Goal: Transaction & Acquisition: Obtain resource

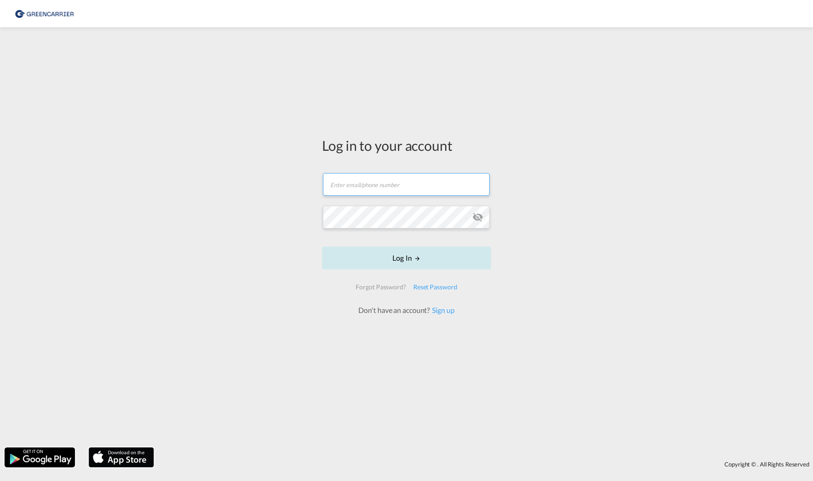
type input "[PERSON_NAME][EMAIL_ADDRESS][PERSON_NAME][DOMAIN_NAME]"
click at [414, 252] on button "Log In" at bounding box center [406, 258] width 169 height 23
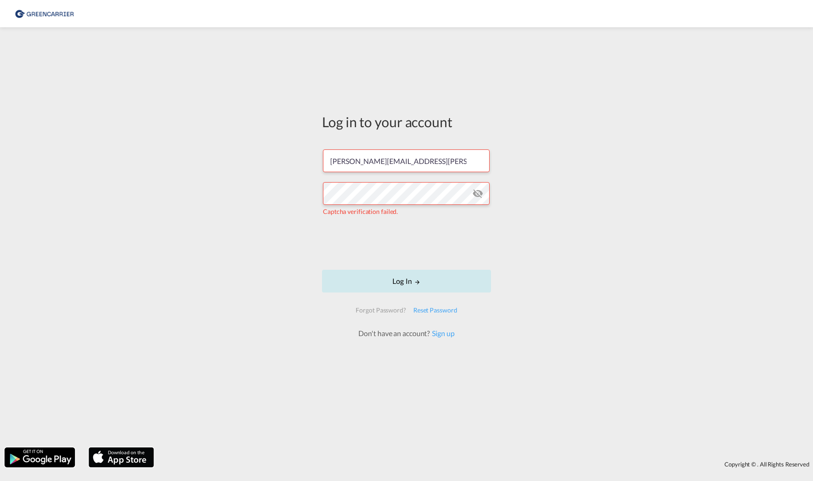
click at [392, 277] on button "Log In" at bounding box center [406, 281] width 169 height 23
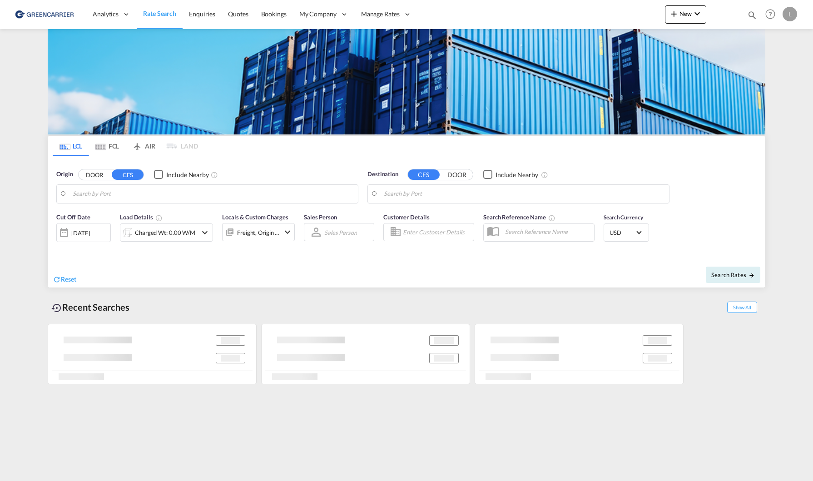
type input "[GEOGRAPHIC_DATA], NOOSL"
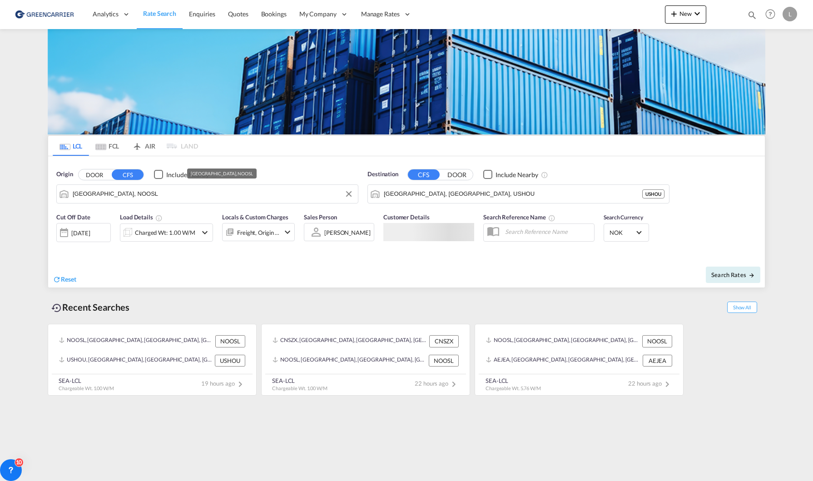
drag, startPoint x: 152, startPoint y: 199, endPoint x: 242, endPoint y: 192, distance: 90.2
click at [152, 198] on input "[GEOGRAPHIC_DATA], NOOSL" at bounding box center [213, 194] width 281 height 14
click at [433, 192] on input "[GEOGRAPHIC_DATA], [GEOGRAPHIC_DATA], USHOU" at bounding box center [524, 194] width 281 height 14
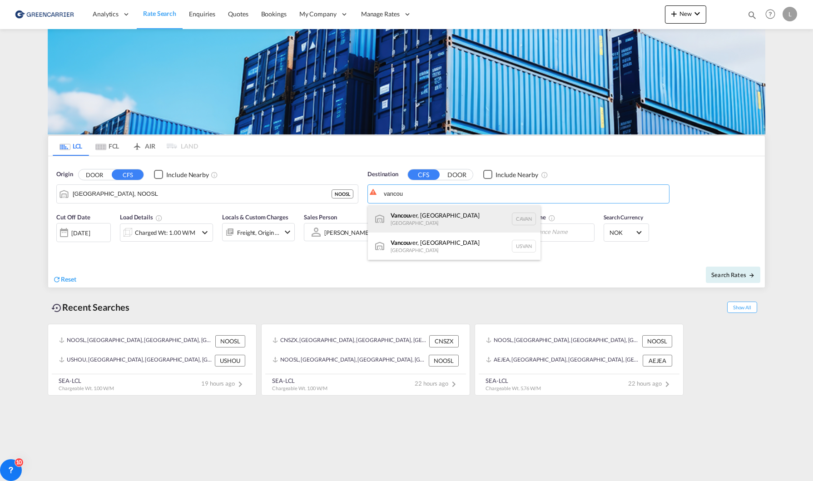
click at [455, 215] on div "Vancou ver, [GEOGRAPHIC_DATA] [GEOGRAPHIC_DATA] [GEOGRAPHIC_DATA]" at bounding box center [454, 218] width 173 height 27
type input "[GEOGRAPHIC_DATA], [GEOGRAPHIC_DATA], CAVAN"
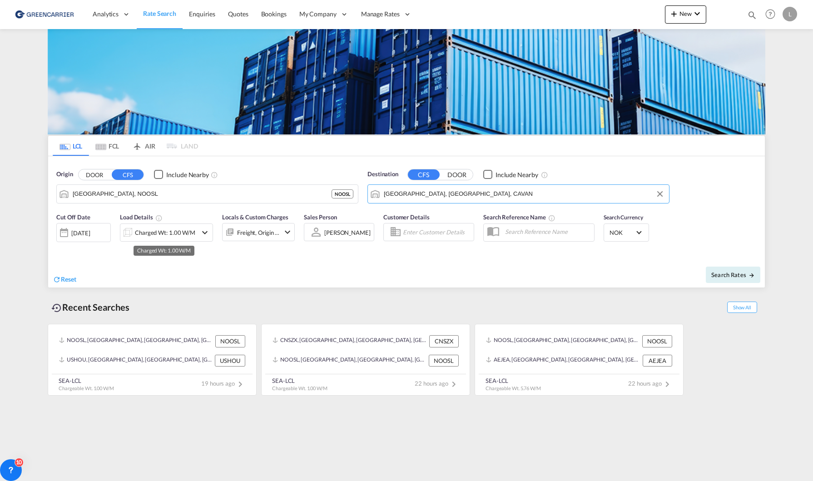
click at [180, 232] on div "Charged Wt: 1.00 W/M" at bounding box center [165, 232] width 60 height 13
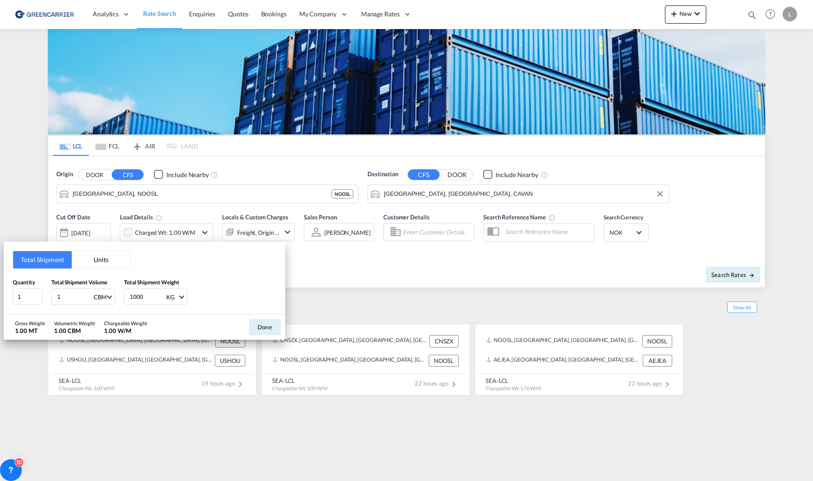
drag, startPoint x: 73, startPoint y: 298, endPoint x: 29, endPoint y: 283, distance: 46.4
click at [26, 285] on div "Quantity 1 Total Shipment Volume 1 CBM CBM CFT Total Shipment Weight 1000 KG KG…" at bounding box center [145, 291] width 264 height 27
type input "5.76"
click at [266, 319] on button "Done" at bounding box center [265, 327] width 32 height 16
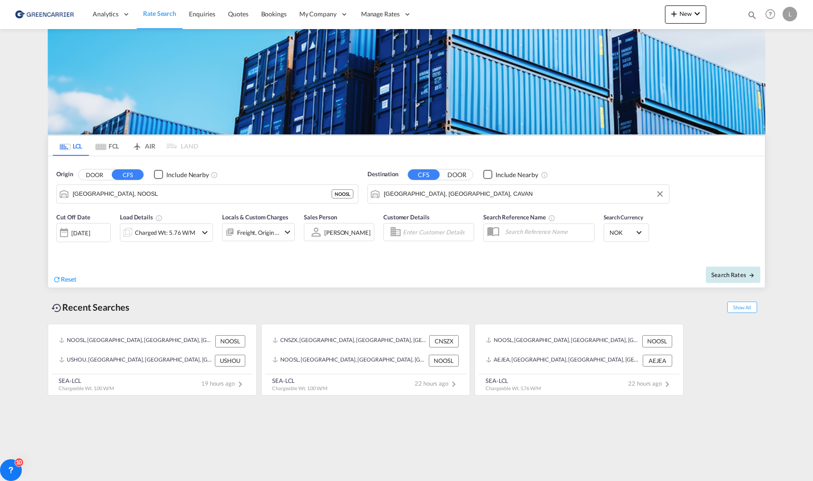
click at [727, 267] on button "Search Rates" at bounding box center [733, 275] width 55 height 16
type input "NOOSL to CAVAN / [DATE]"
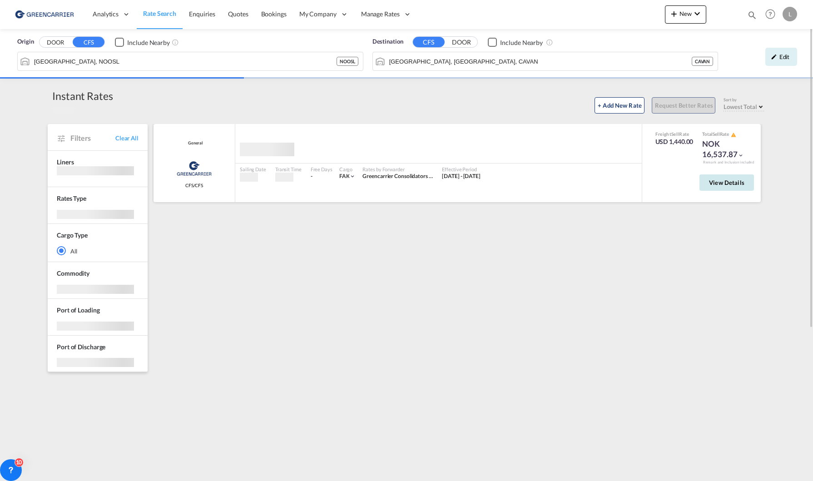
click at [724, 182] on span "View Details" at bounding box center [726, 182] width 35 height 7
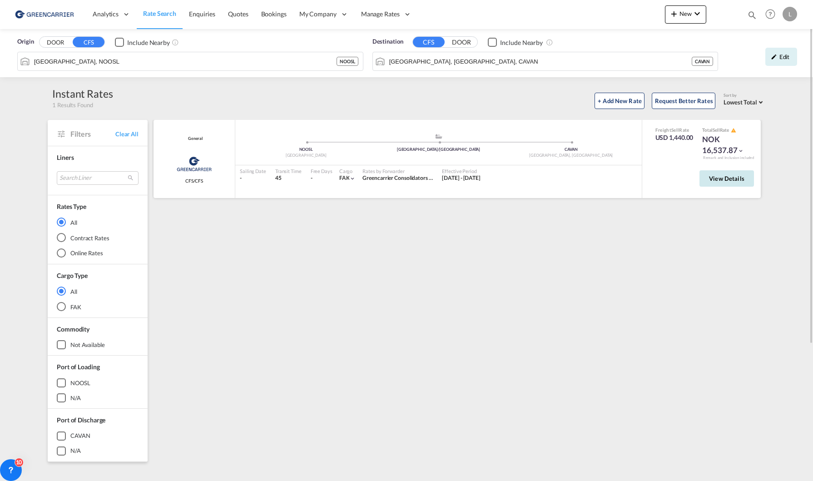
click at [722, 183] on button "View Details" at bounding box center [727, 178] width 55 height 16
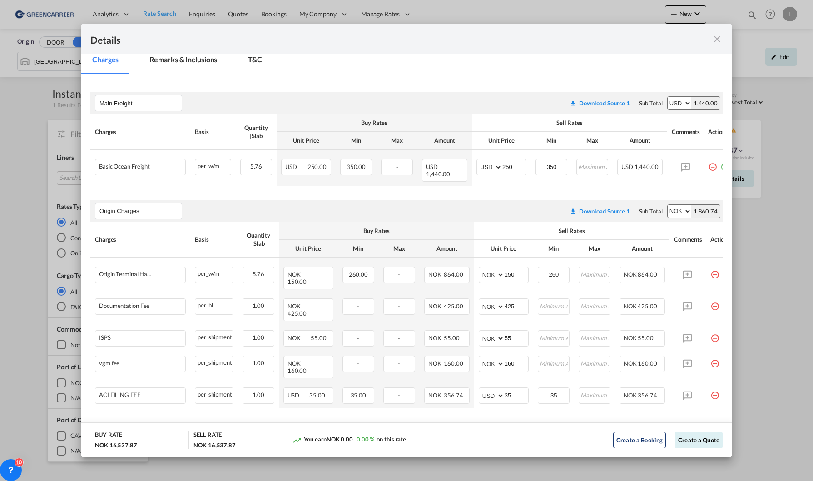
scroll to position [149, 0]
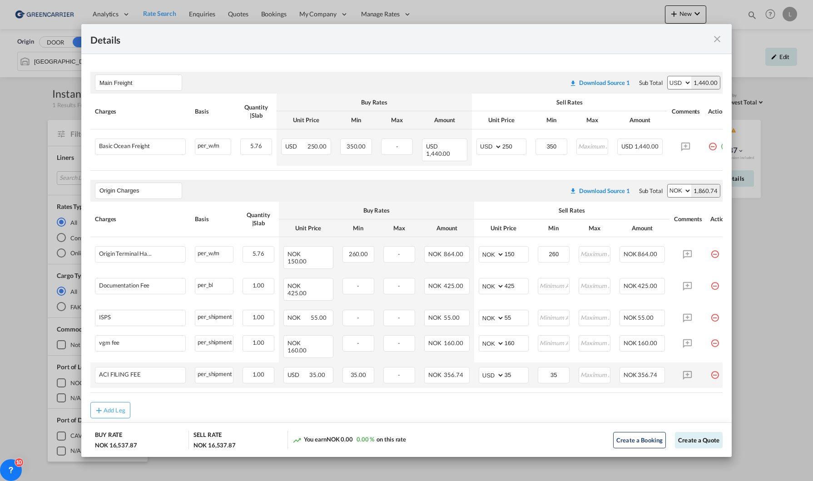
click at [713, 367] on md-icon "icon-minus-circle-outline red-400-fg pt-7" at bounding box center [715, 371] width 9 height 9
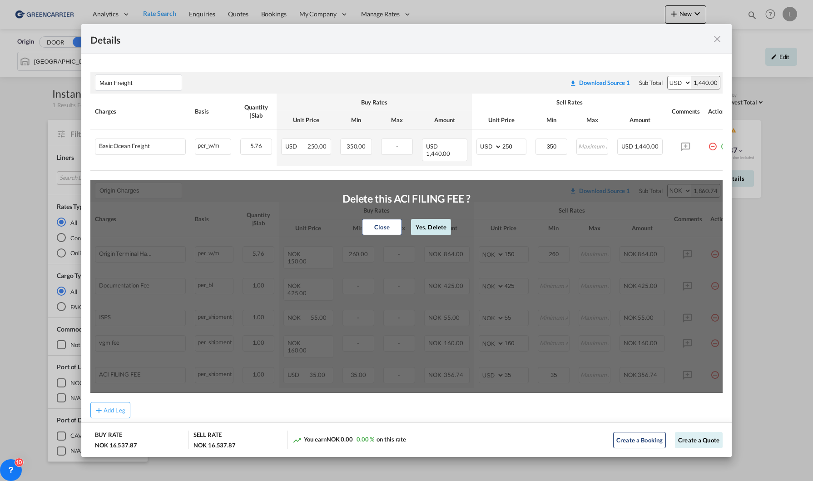
click at [427, 226] on button "Yes, Delete" at bounding box center [431, 227] width 40 height 16
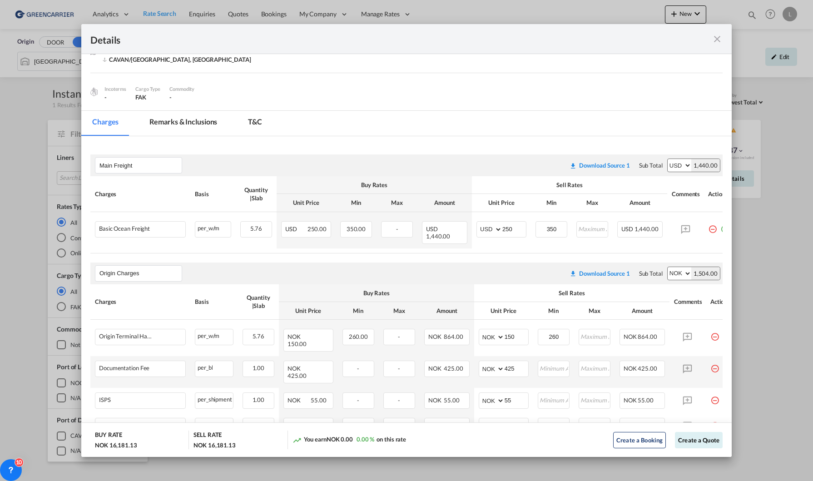
scroll to position [0, 0]
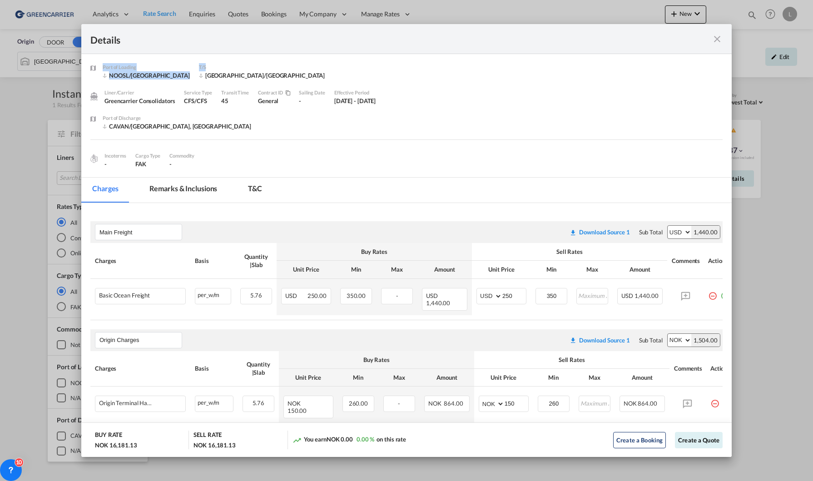
drag, startPoint x: 660, startPoint y: 39, endPoint x: 618, endPoint y: 57, distance: 46.0
click at [618, 57] on md-dialog "Details Port of [GEOGRAPHIC_DATA] NOOSL/Oslo T/S [GEOGRAPHIC_DATA]/[GEOGRAPHIC_…" at bounding box center [406, 240] width 651 height 433
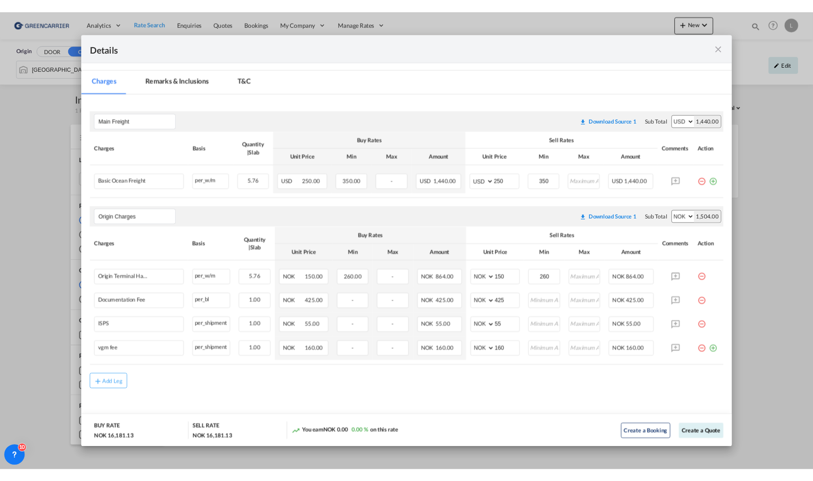
scroll to position [115, 0]
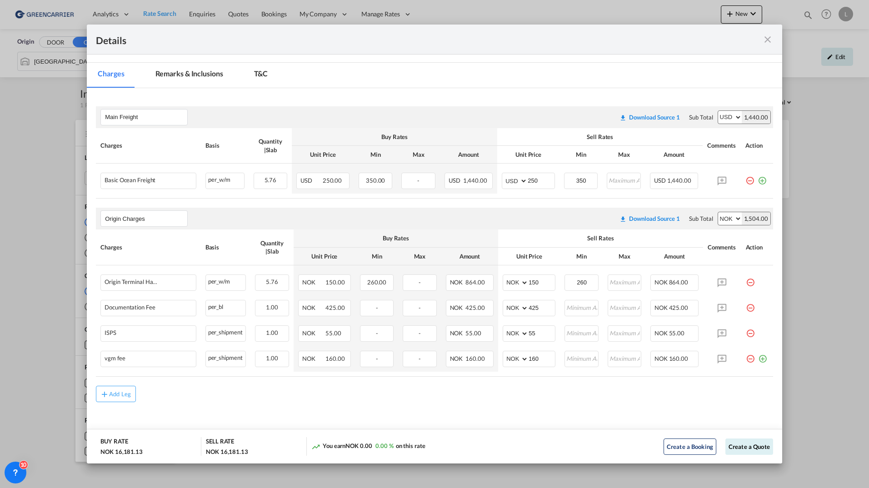
click at [772, 43] on md-icon "icon-close fg-AAA8AD m-0 cursor" at bounding box center [767, 39] width 11 height 11
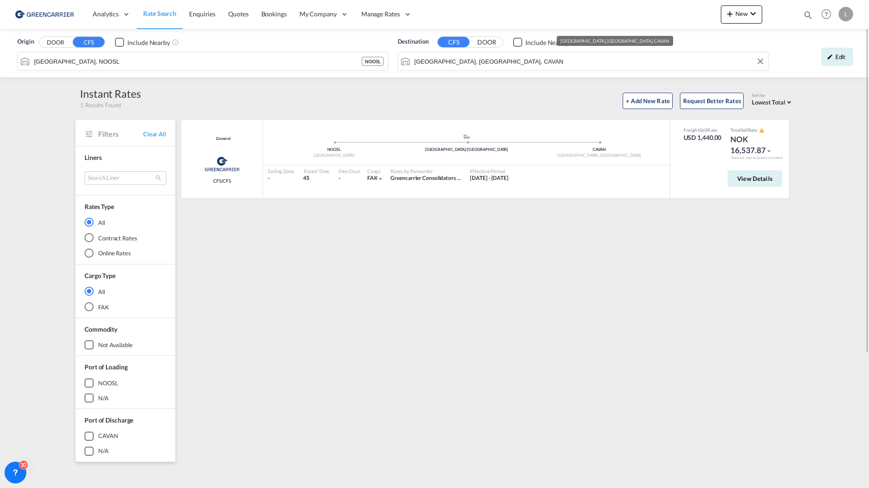
click at [552, 64] on input "[GEOGRAPHIC_DATA], [GEOGRAPHIC_DATA], CAVAN" at bounding box center [588, 62] width 349 height 14
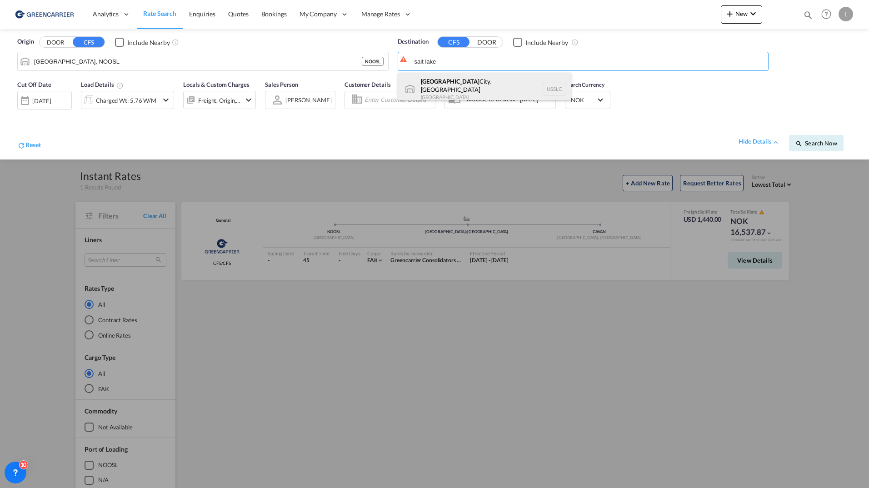
click at [504, 83] on div "[GEOGRAPHIC_DATA], [GEOGRAPHIC_DATA] USSLC" at bounding box center [484, 89] width 173 height 33
type input "[GEOGRAPHIC_DATA], [GEOGRAPHIC_DATA], USSLC"
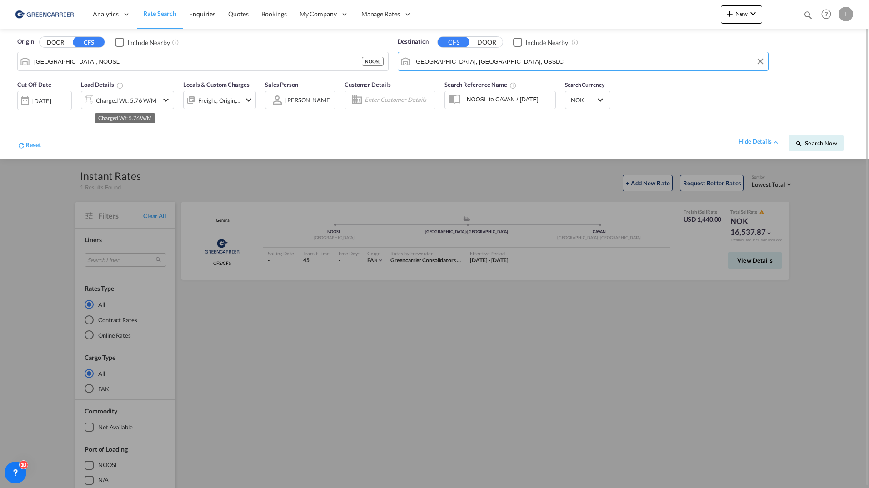
click at [131, 101] on div "Charged Wt: 5.76 W/M" at bounding box center [126, 100] width 60 height 13
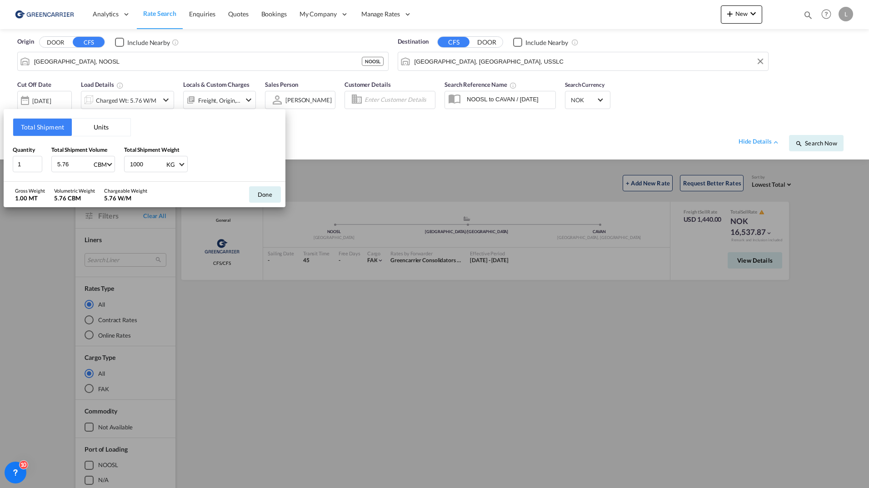
click at [549, 115] on div "Total Shipment Units Quantity 1 Total Shipment Volume 5.76 CBM CBM CFT Total Sh…" at bounding box center [434, 244] width 869 height 488
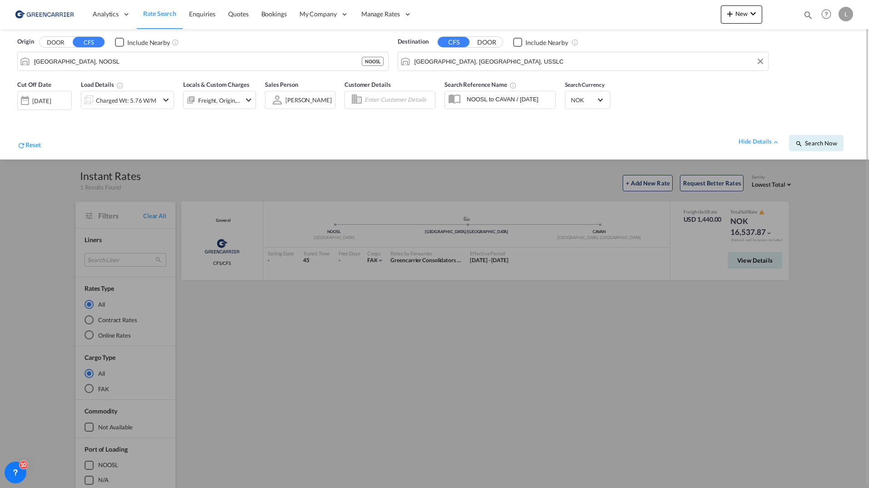
click at [779, 104] on div "Cut Off Date [DATE] [DATE] Load Details Charged Wt: 5.76 W/M Locals & Custom Ch…" at bounding box center [434, 117] width 851 height 84
click at [757, 68] on button "Clear Input" at bounding box center [760, 62] width 14 height 14
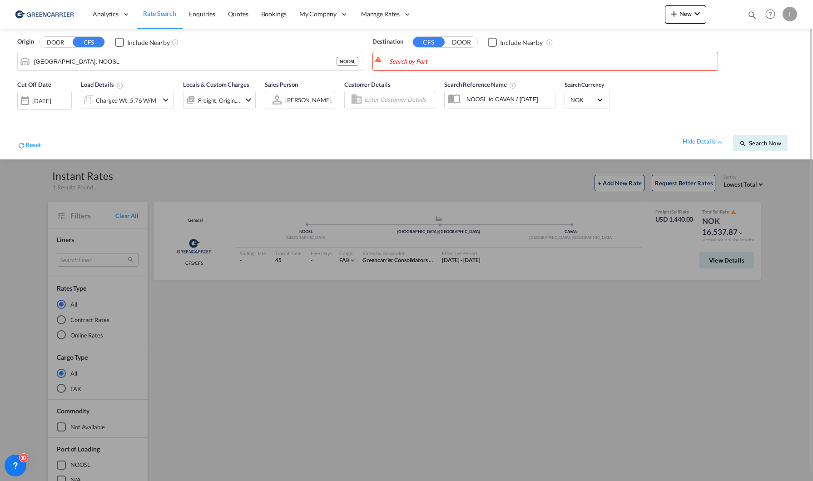
click at [164, 12] on span "Rate Search" at bounding box center [159, 14] width 33 height 8
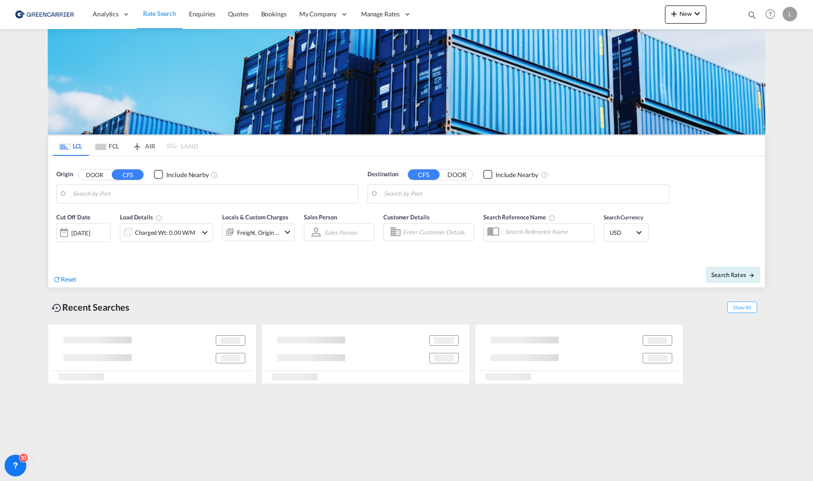
type input "[GEOGRAPHIC_DATA], NOOSL"
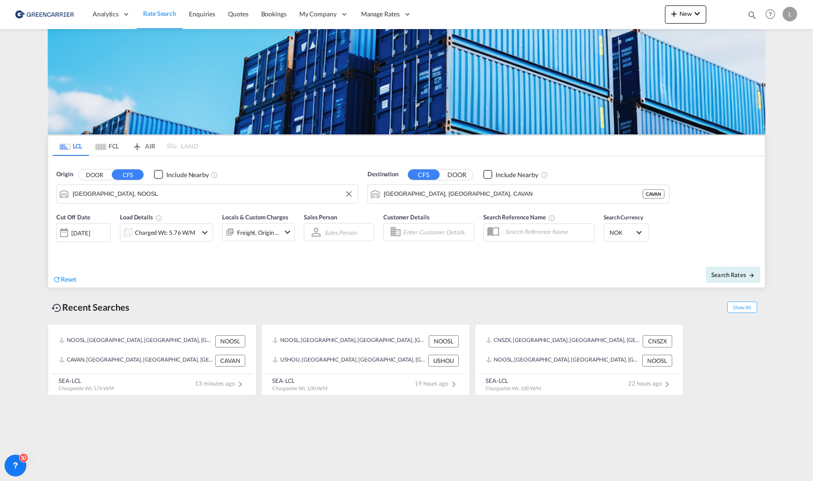
click at [121, 201] on md-autocomplete-wrap "[GEOGRAPHIC_DATA], NOOSL" at bounding box center [213, 196] width 281 height 18
click at [438, 200] on input "[GEOGRAPHIC_DATA], [GEOGRAPHIC_DATA], CAVAN" at bounding box center [524, 194] width 281 height 14
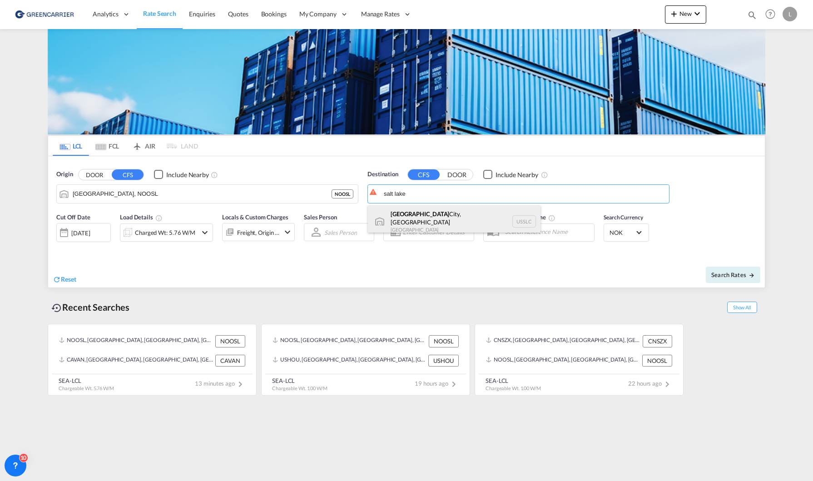
click at [464, 220] on div "[GEOGRAPHIC_DATA], [GEOGRAPHIC_DATA] USSLC" at bounding box center [454, 221] width 173 height 33
type input "[GEOGRAPHIC_DATA], [GEOGRAPHIC_DATA], USSLC"
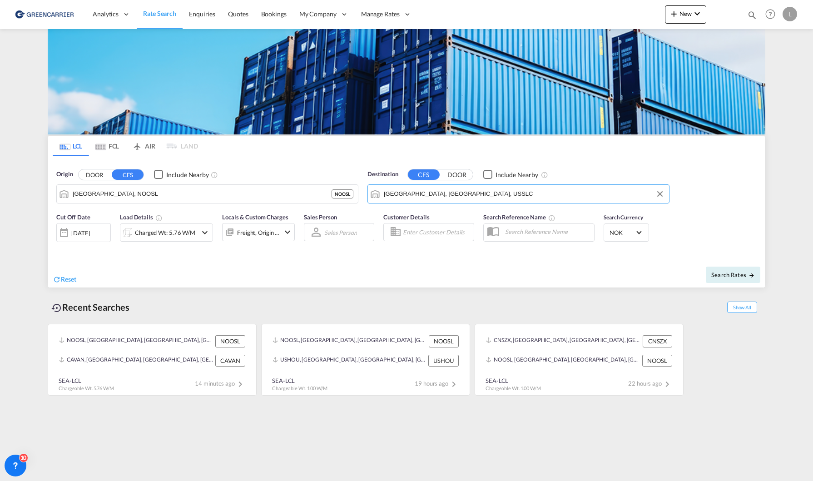
click at [158, 238] on div "Charged Wt: 5.76 W/M" at bounding box center [165, 232] width 60 height 13
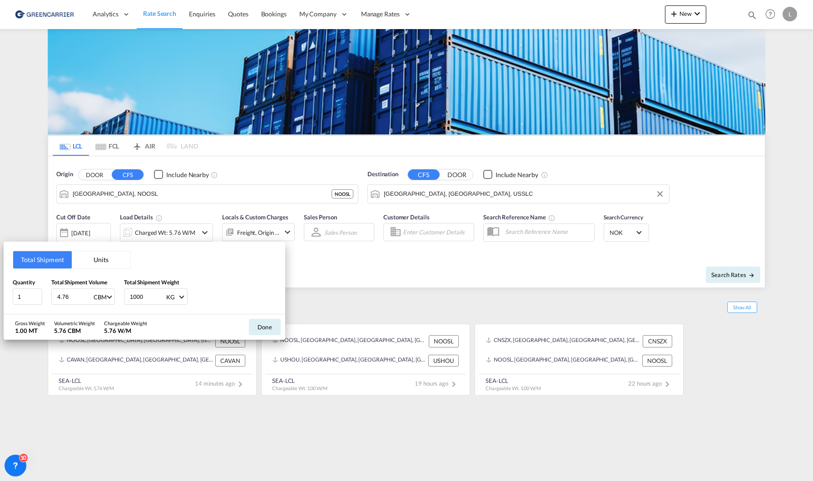
drag, startPoint x: 91, startPoint y: 298, endPoint x: 83, endPoint y: 298, distance: 8.2
click at [83, 298] on input "4.76" at bounding box center [74, 296] width 36 height 15
drag, startPoint x: -9, startPoint y: 295, endPoint x: -22, endPoint y: 295, distance: 13.2
click at [0, 295] on html "Analytics Reports Dashboard Rate Search Enquiries Quotes" at bounding box center [406, 240] width 813 height 481
type input "6.94"
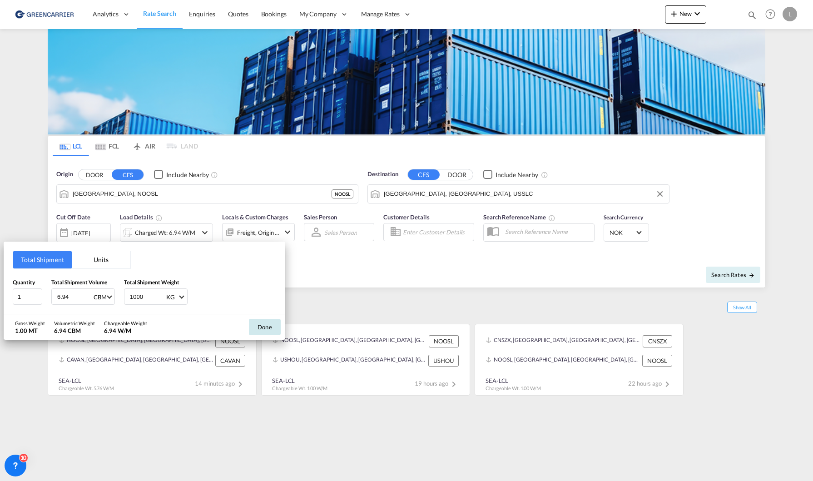
click at [260, 325] on button "Done" at bounding box center [265, 327] width 32 height 16
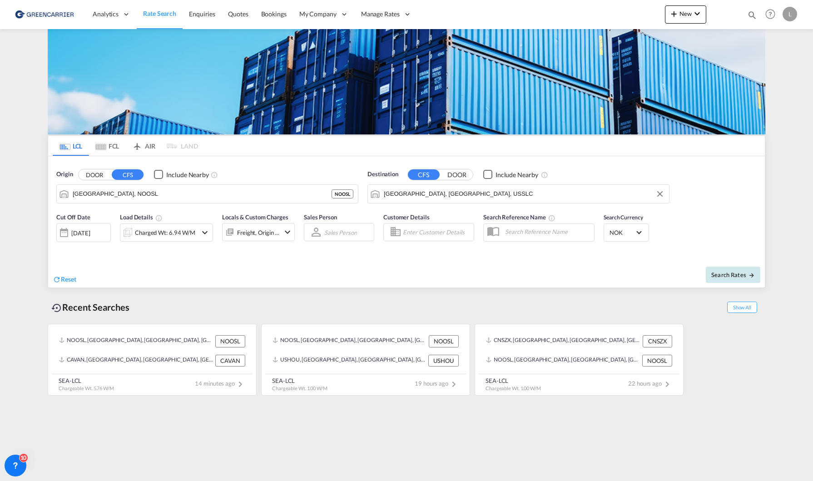
click at [729, 269] on button "Search Rates" at bounding box center [733, 275] width 55 height 16
type input "NOOSL to USSLC / [DATE]"
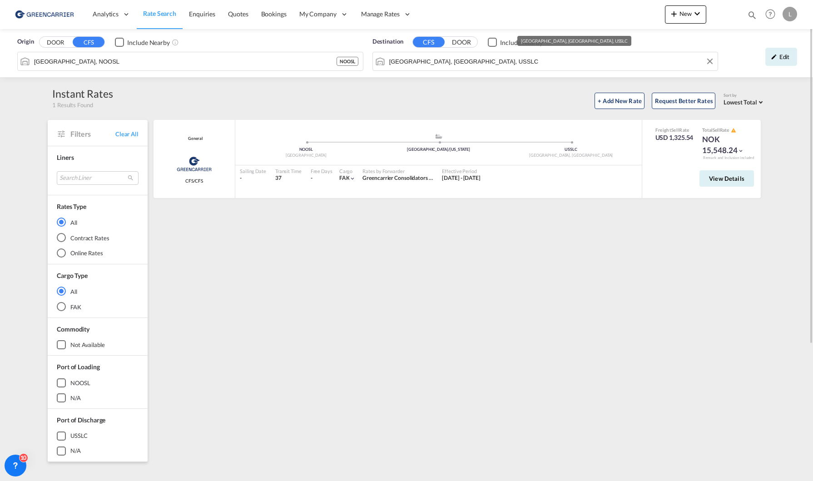
click at [536, 61] on input "[GEOGRAPHIC_DATA], [GEOGRAPHIC_DATA], USSLC" at bounding box center [551, 62] width 324 height 14
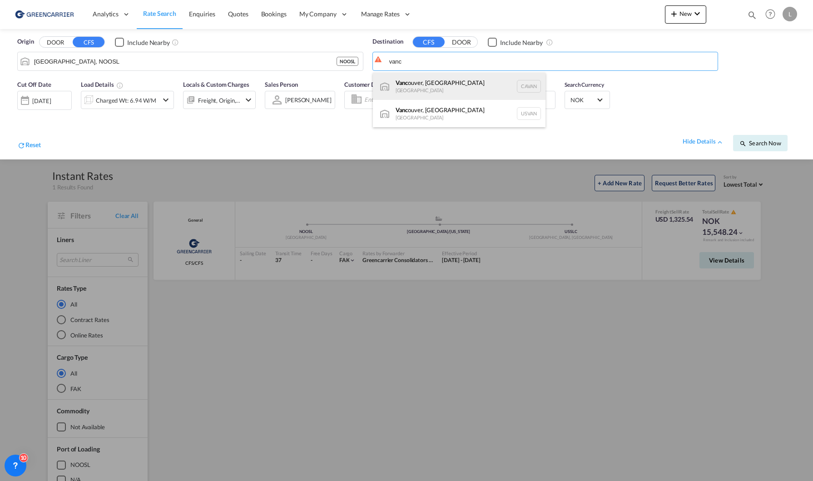
click at [470, 90] on div "Vanc ouver, [GEOGRAPHIC_DATA] [GEOGRAPHIC_DATA] [GEOGRAPHIC_DATA]" at bounding box center [459, 86] width 173 height 27
type input "[GEOGRAPHIC_DATA], [GEOGRAPHIC_DATA], CAVAN"
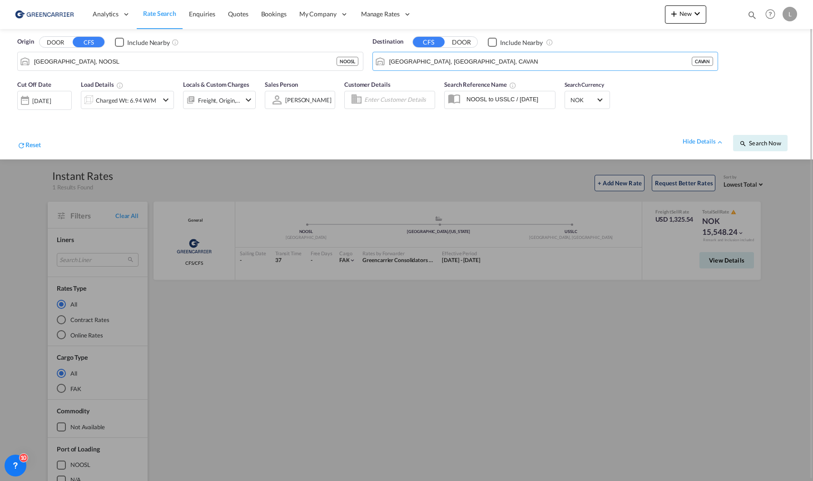
click at [125, 95] on div "Charged Wt: 6.94 W/M" at bounding box center [126, 100] width 60 height 13
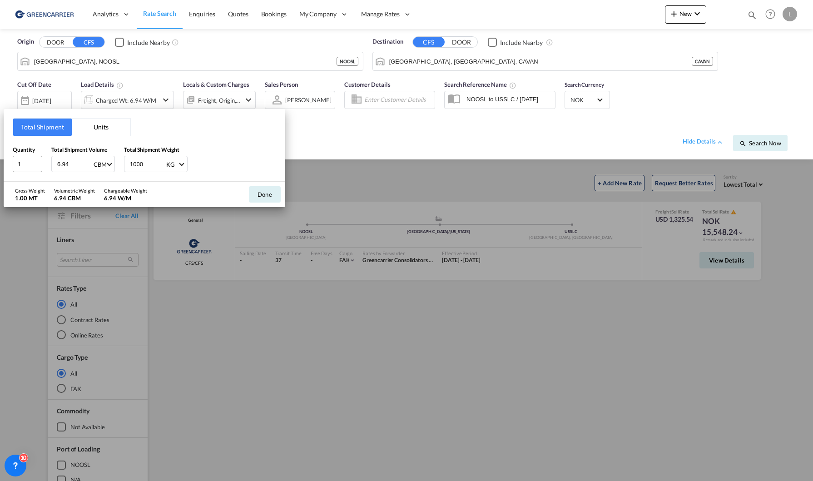
drag, startPoint x: 74, startPoint y: 163, endPoint x: 38, endPoint y: 167, distance: 36.1
click at [22, 163] on div "Quantity 1 Total Shipment Volume 6.94 CBM CBM CFT Total Shipment Weight 1000 KG…" at bounding box center [145, 158] width 264 height 27
type input "1"
click at [270, 199] on button "Done" at bounding box center [265, 194] width 32 height 16
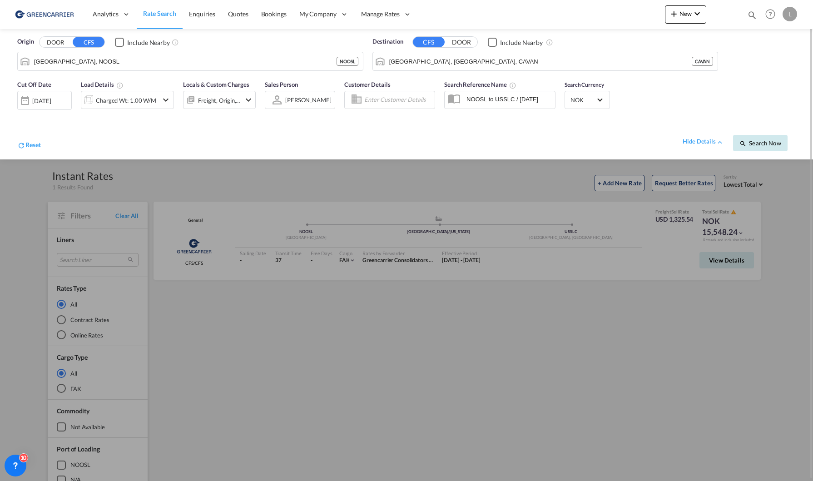
click at [770, 144] on span "Search Now" at bounding box center [760, 142] width 41 height 7
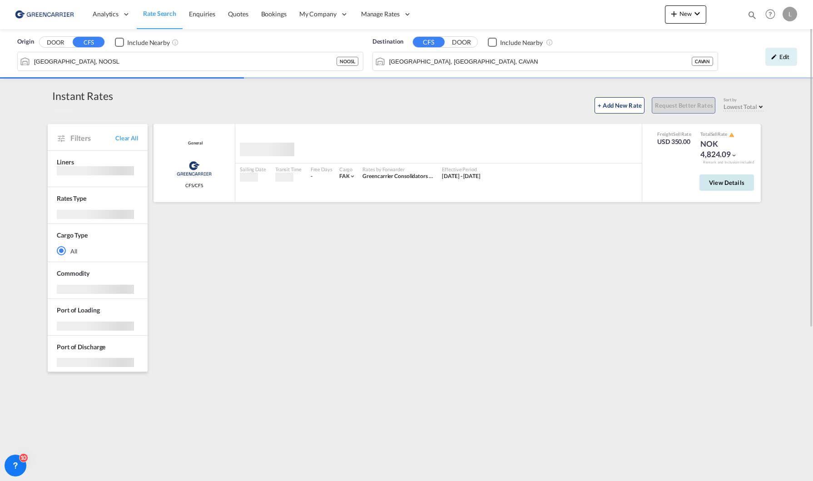
click at [721, 176] on button "View Details" at bounding box center [727, 182] width 55 height 16
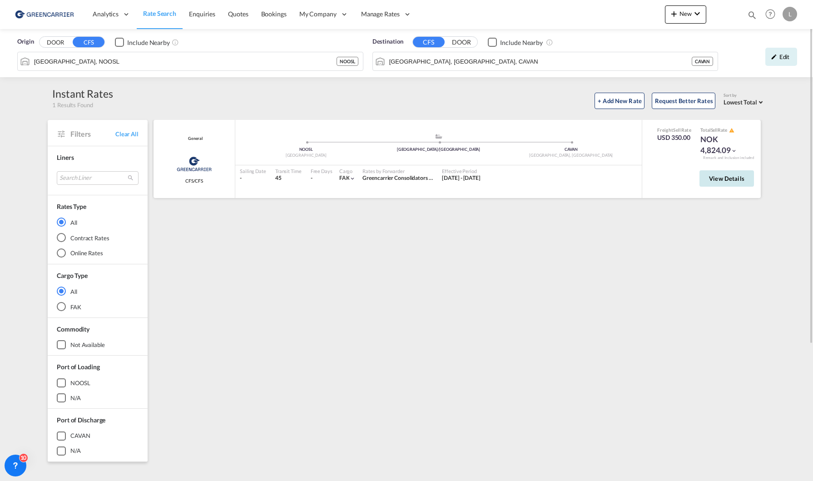
click at [721, 177] on span "View Details" at bounding box center [726, 178] width 35 height 7
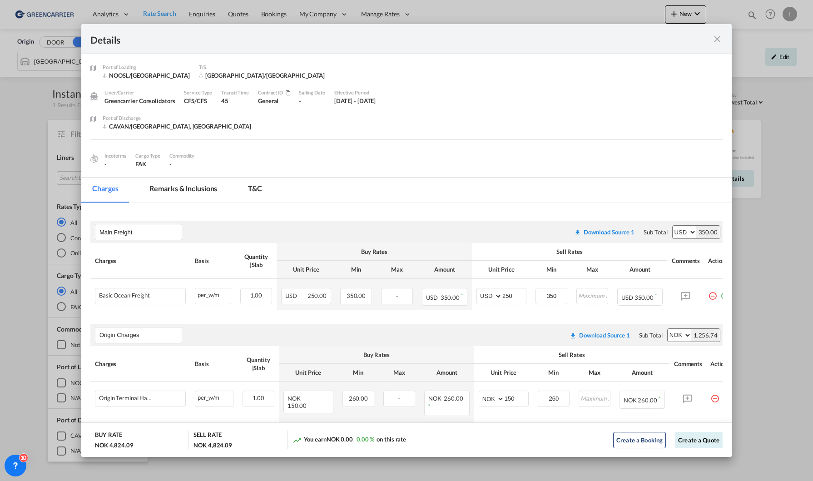
click at [714, 37] on md-icon "icon-close fg-AAA8AD m-0 cursor" at bounding box center [717, 39] width 11 height 11
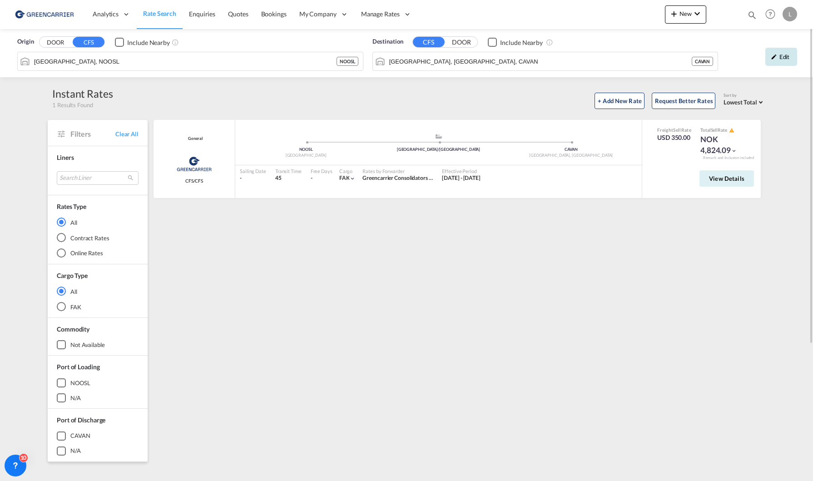
click at [792, 61] on div "Edit" at bounding box center [782, 57] width 32 height 18
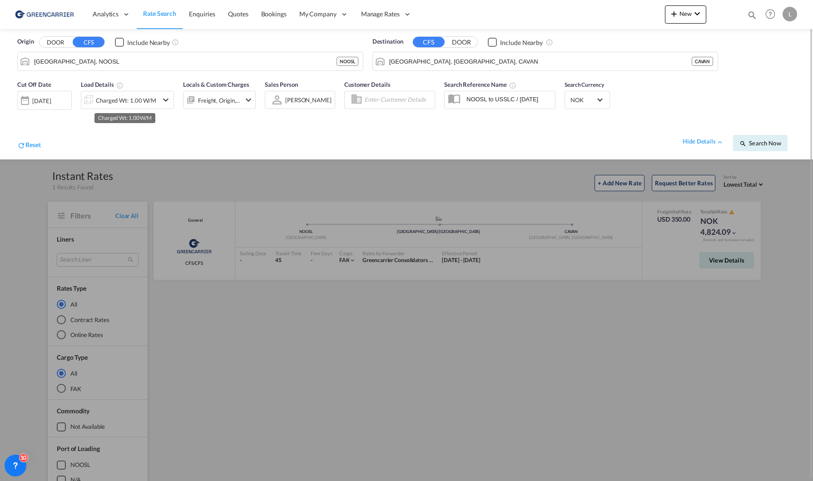
click at [147, 96] on div "Charged Wt: 1.00 W/M" at bounding box center [126, 100] width 60 height 13
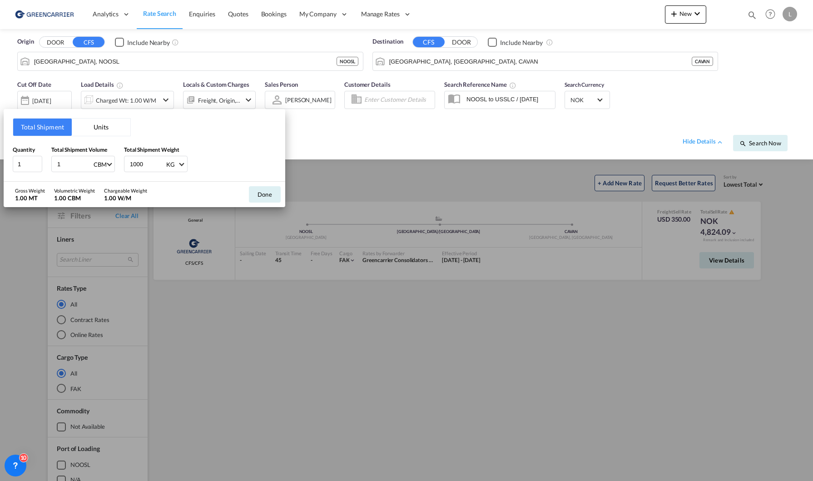
drag, startPoint x: 79, startPoint y: 163, endPoint x: -42, endPoint y: 146, distance: 122.4
click at [0, 146] on html "Analytics Reports Dashboard Rate Search Enquiries Quotes" at bounding box center [406, 240] width 813 height 481
type input "17.7"
click at [276, 195] on button "Done" at bounding box center [265, 194] width 32 height 16
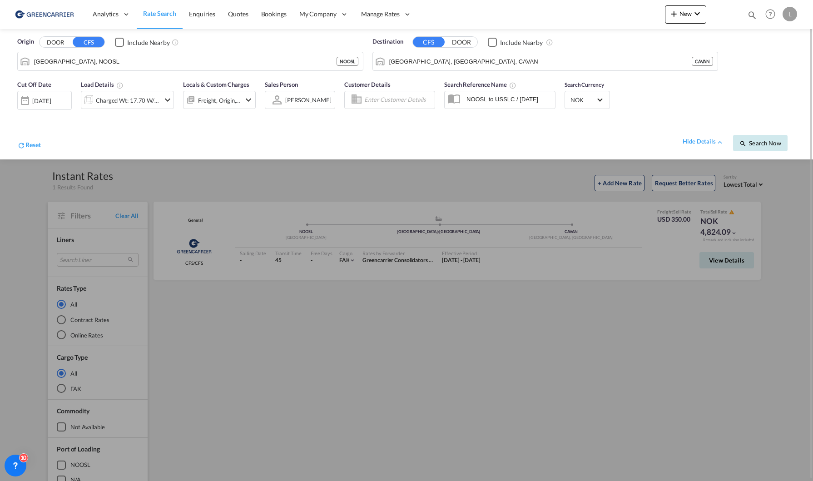
click at [770, 148] on button "Search Now" at bounding box center [760, 143] width 55 height 16
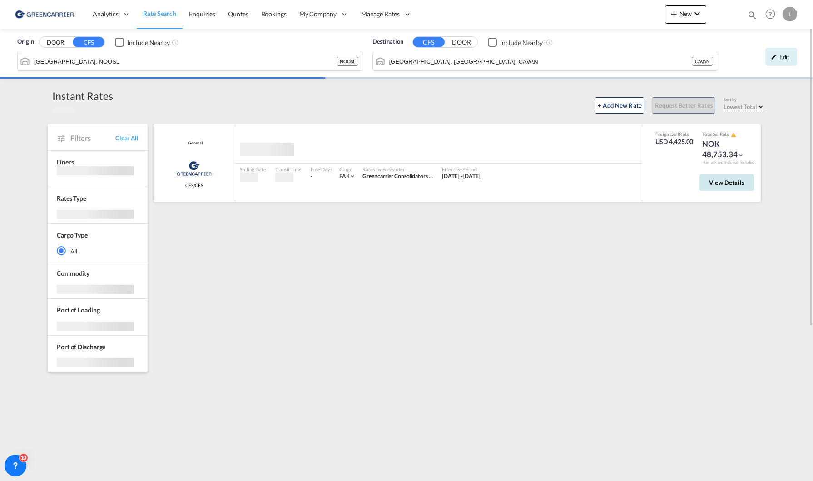
click at [718, 185] on span "View Details" at bounding box center [726, 182] width 35 height 7
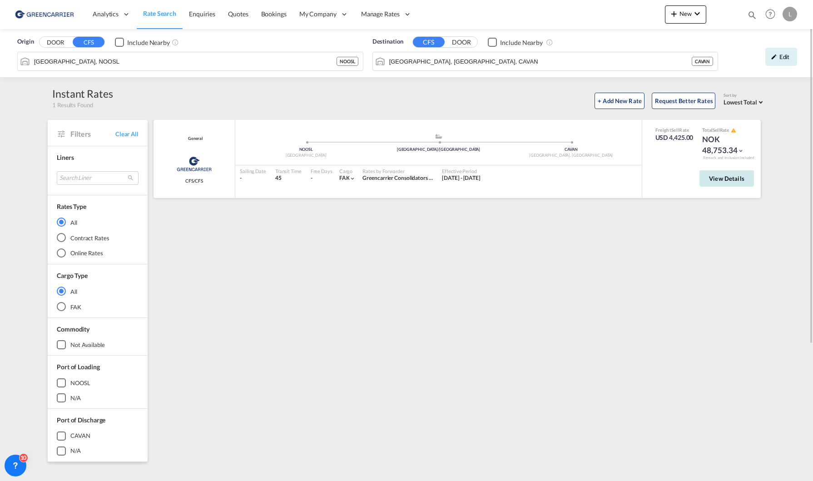
click at [716, 181] on span "View Details" at bounding box center [726, 178] width 35 height 7
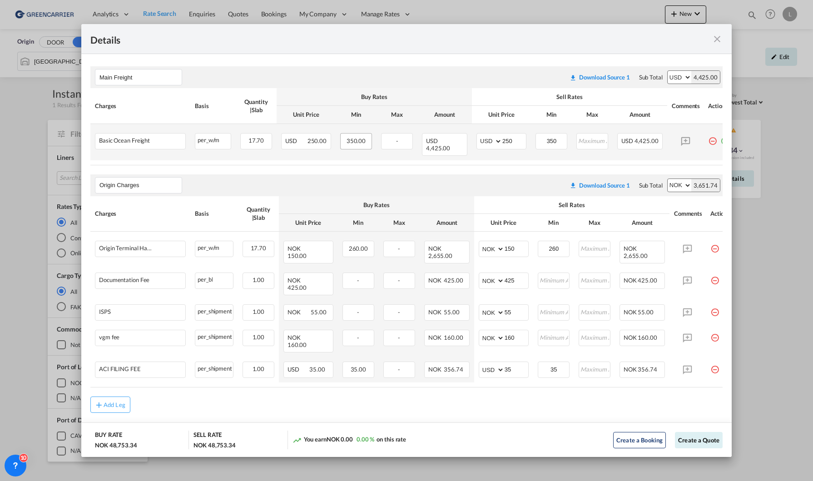
scroll to position [156, 0]
click at [694, 440] on button "Create a Quote" at bounding box center [699, 440] width 48 height 16
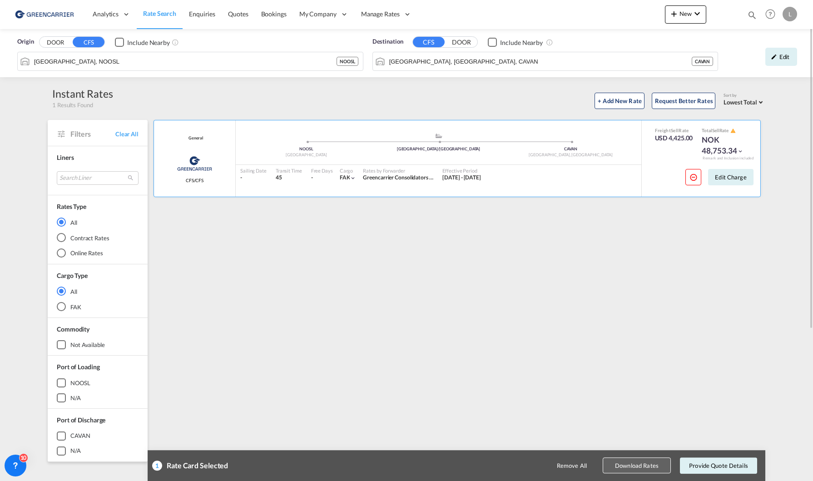
click at [647, 469] on button "Download Rates" at bounding box center [637, 466] width 68 height 16
click at [627, 470] on button "Download Rates" at bounding box center [637, 466] width 68 height 16
click at [741, 388] on div "General Greencarrier Consolidators CFS/CFS added by you .a{fill:#aaa8ad;} .a{fi…" at bounding box center [458, 392] width 613 height 545
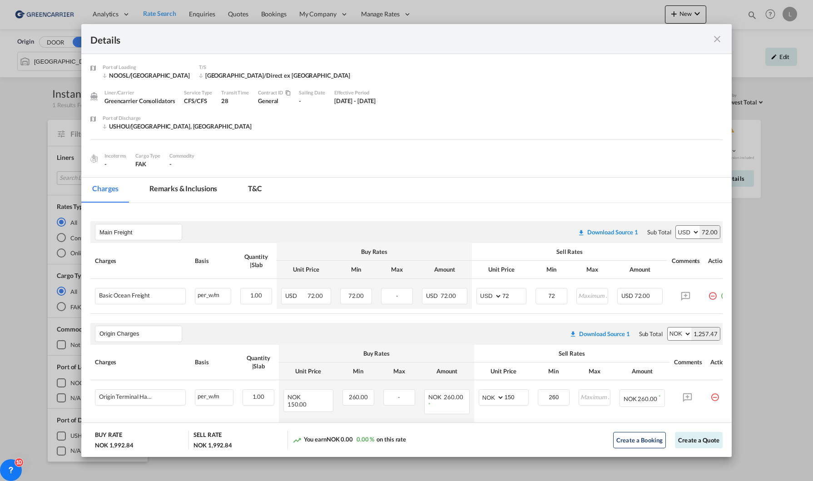
scroll to position [151, 0]
